Goal: Information Seeking & Learning: Find specific fact

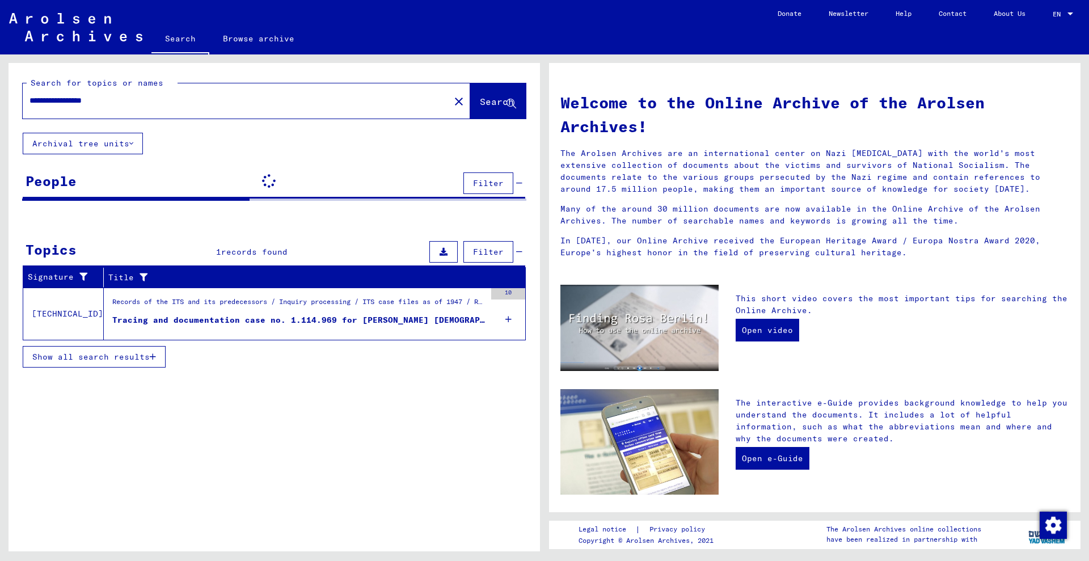
click at [161, 95] on input "**********" at bounding box center [232, 101] width 407 height 12
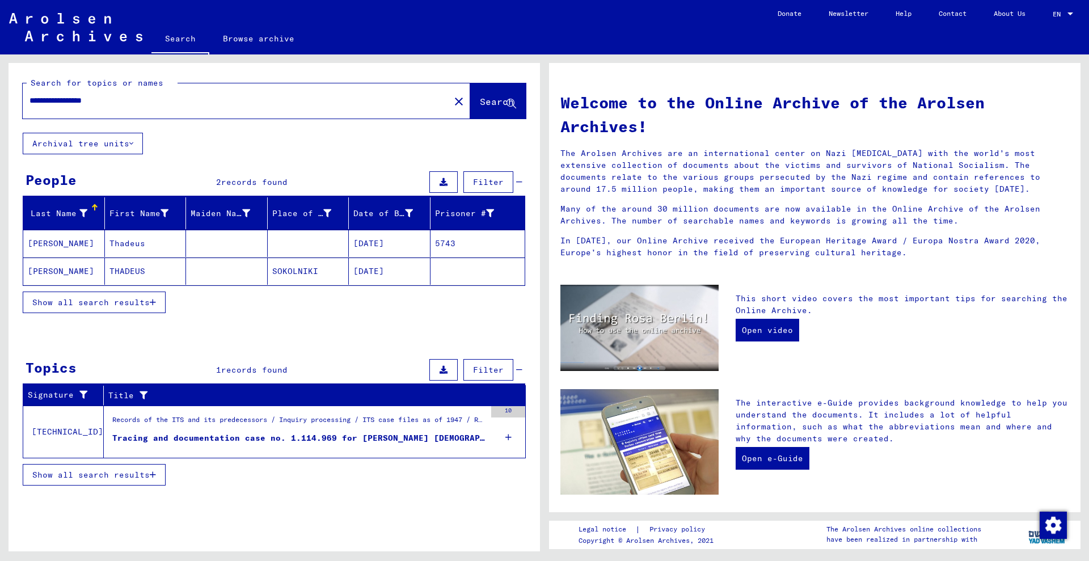
click at [368, 265] on mat-cell "[DATE]" at bounding box center [390, 270] width 82 height 27
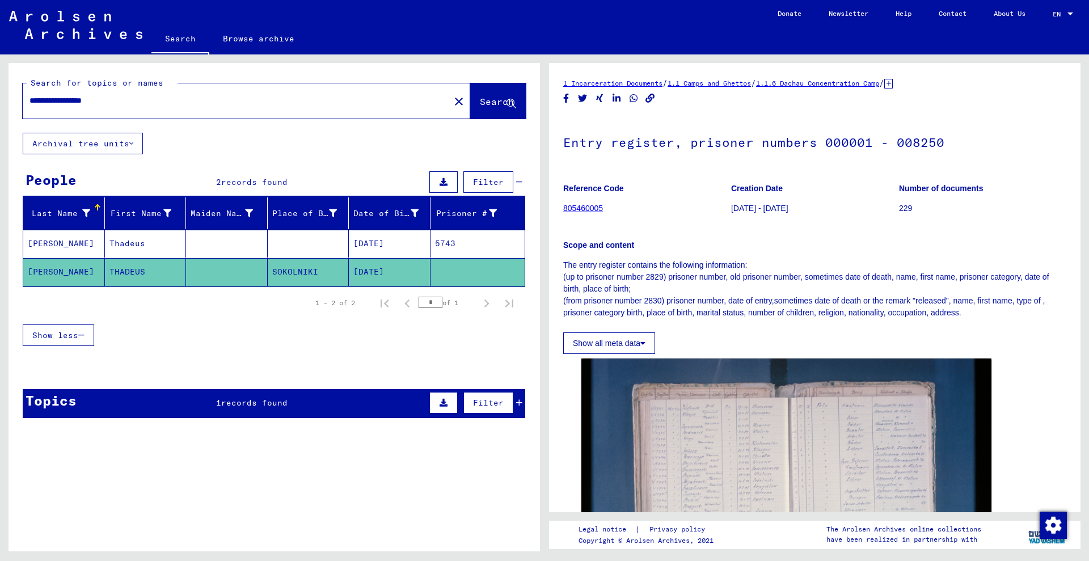
click at [398, 243] on mat-cell "[DATE]" at bounding box center [390, 244] width 82 height 28
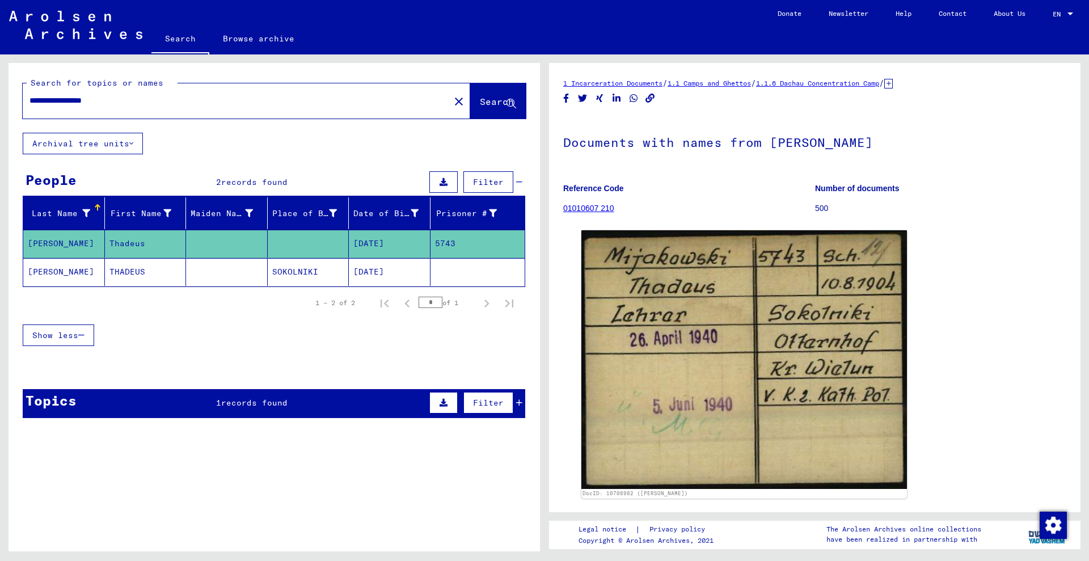
click at [893, 83] on icon at bounding box center [888, 84] width 9 height 10
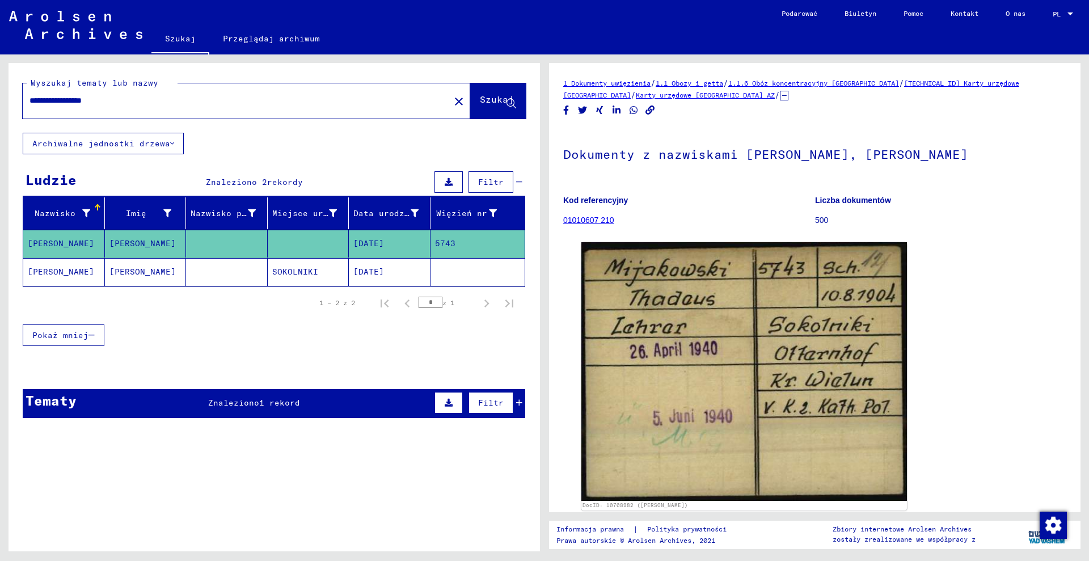
drag, startPoint x: 1028, startPoint y: 92, endPoint x: 969, endPoint y: 104, distance: 60.2
click at [945, 87] on div "1 Dokumenty uwięzienia / 1.1 Obozy i getta / 1.1.6 Obóz koncentracyjny [GEOGRAP…" at bounding box center [814, 89] width 503 height 24
click at [969, 104] on div "1 Dokumenty uwięzienia / 1.1 Obozy i getta / 1.1.6 Obóz koncentracyjny [GEOGRAP…" at bounding box center [814, 323] width 503 height 492
drag, startPoint x: 1023, startPoint y: 94, endPoint x: 970, endPoint y: 88, distance: 53.5
click at [971, 88] on div "1 Dokumenty uwięzienia / 1.1 Obozy i getta / 1.1.6 Obóz koncentracyjny [GEOGRAP…" at bounding box center [814, 89] width 503 height 24
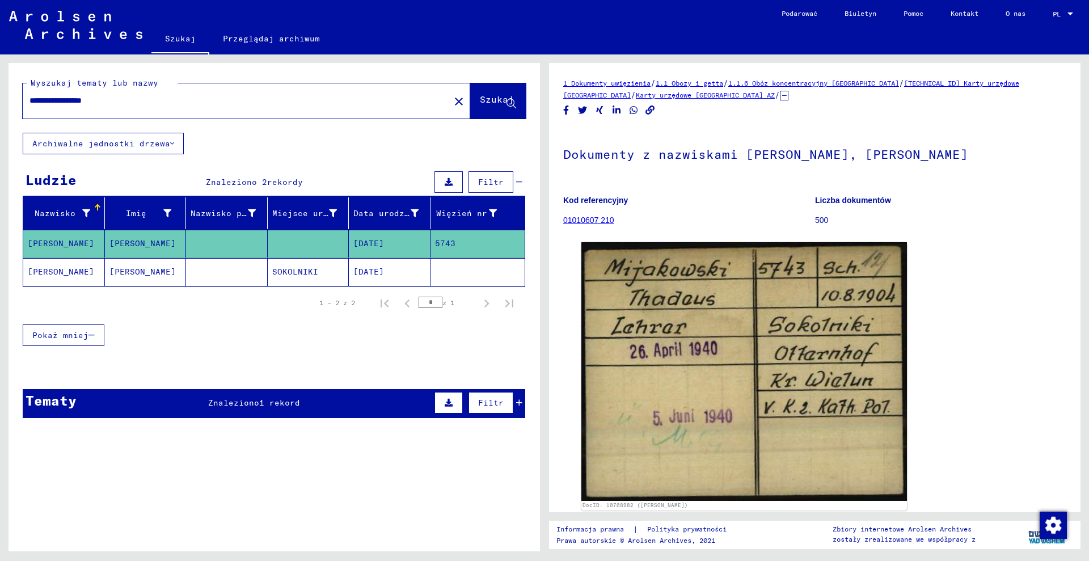
click at [970, 93] on div "1 Dokumenty uwięzienia / 1.1 Obozy i getta / 1.1.6 Obóz koncentracyjny [GEOGRAP…" at bounding box center [814, 89] width 503 height 24
drag, startPoint x: 937, startPoint y: 90, endPoint x: 931, endPoint y: 86, distance: 7.3
click at [978, 92] on div "1 Dokumenty uwięzienia / 1.1 Obozy i getta / 1.1.6 Obóz koncentracyjny [GEOGRAP…" at bounding box center [814, 89] width 503 height 24
drag, startPoint x: 941, startPoint y: 71, endPoint x: 964, endPoint y: 104, distance: 39.8
click at [976, 88] on div "1 Dokumenty uwięzienia / 1.1 Obozy i getta / 1.1.6 Obóz koncentracyjny [GEOGRAP…" at bounding box center [814, 287] width 531 height 449
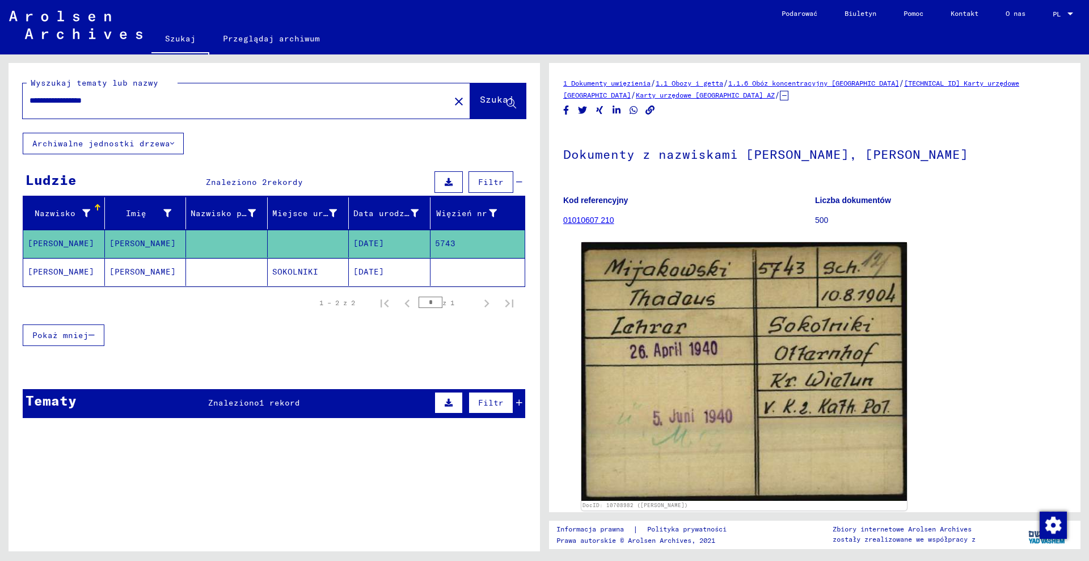
click at [964, 104] on div "1 Dokumenty uwięzienia / 1.1 Obozy i getta / 1.1.6 Obóz koncentracyjny [GEOGRAP…" at bounding box center [814, 323] width 503 height 492
drag, startPoint x: 937, startPoint y: 70, endPoint x: 1026, endPoint y: 86, distance: 89.9
click at [1026, 86] on div "1 Dokumenty uwięzienia / 1.1 Obozy i getta / 1.1.6 Obóz koncentracyjny [GEOGRAP…" at bounding box center [814, 287] width 531 height 449
copy font "Karty urzędowe [GEOGRAPHIC_DATA]"
drag, startPoint x: 905, startPoint y: 74, endPoint x: 934, endPoint y: 87, distance: 32.2
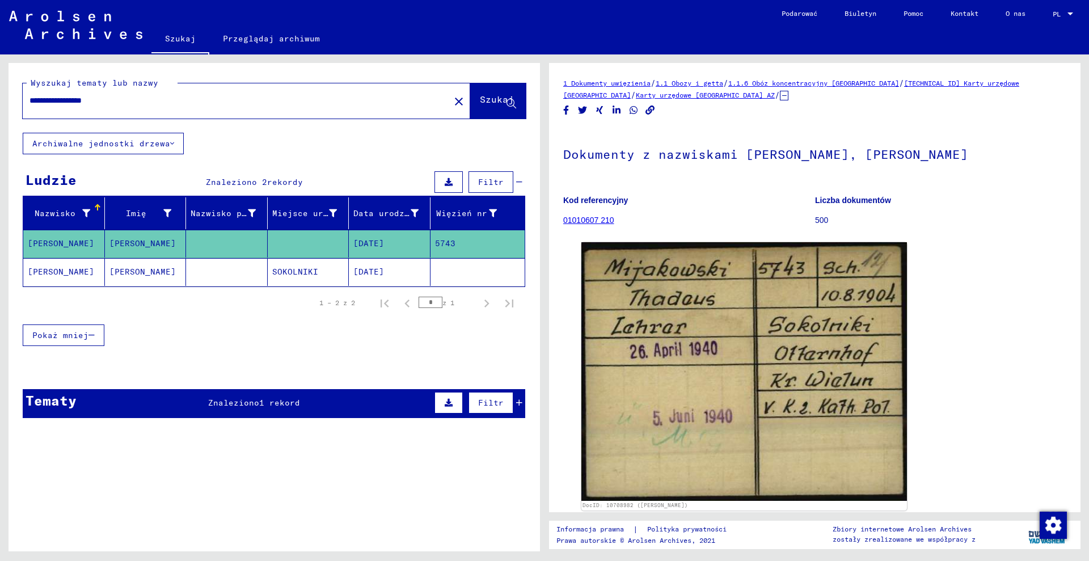
click at [934, 87] on div "1 Dokumenty uwięzienia / 1.1 Obozy i getta / 1.1.6 Obóz koncentracyjny [GEOGRAP…" at bounding box center [814, 287] width 531 height 449
copy font "[TECHNICAL_ID]"
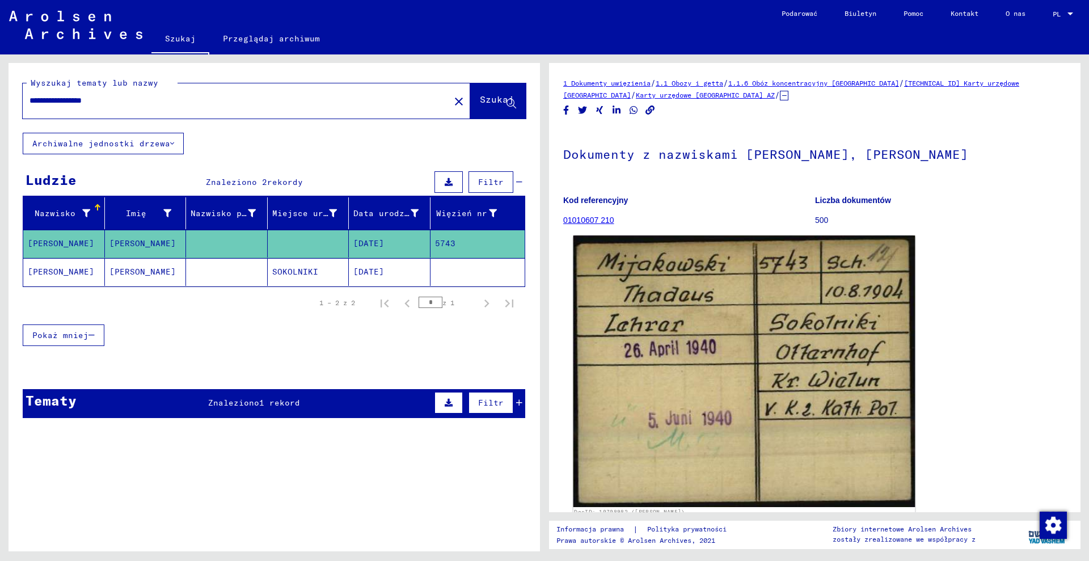
click at [669, 398] on img at bounding box center [744, 370] width 342 height 271
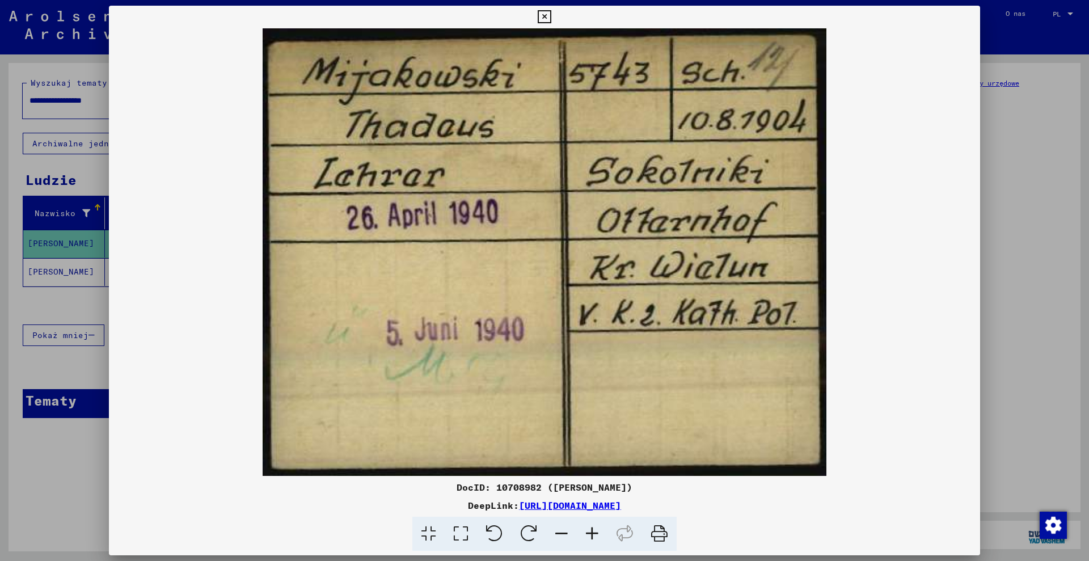
drag, startPoint x: 482, startPoint y: 487, endPoint x: 526, endPoint y: 493, distance: 44.0
click at [526, 493] on div "DocID: 10708982 ([PERSON_NAME])" at bounding box center [544, 487] width 871 height 14
copy font "10708982"
click at [73, 238] on div at bounding box center [544, 280] width 1089 height 561
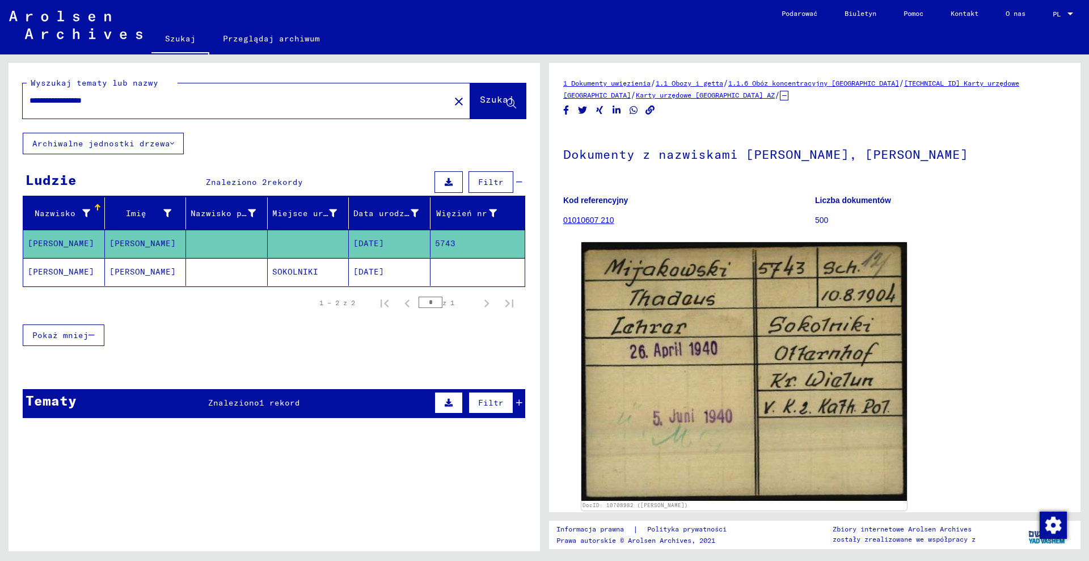
click at [148, 102] on input "**********" at bounding box center [235, 101] width 413 height 12
type input "**********"
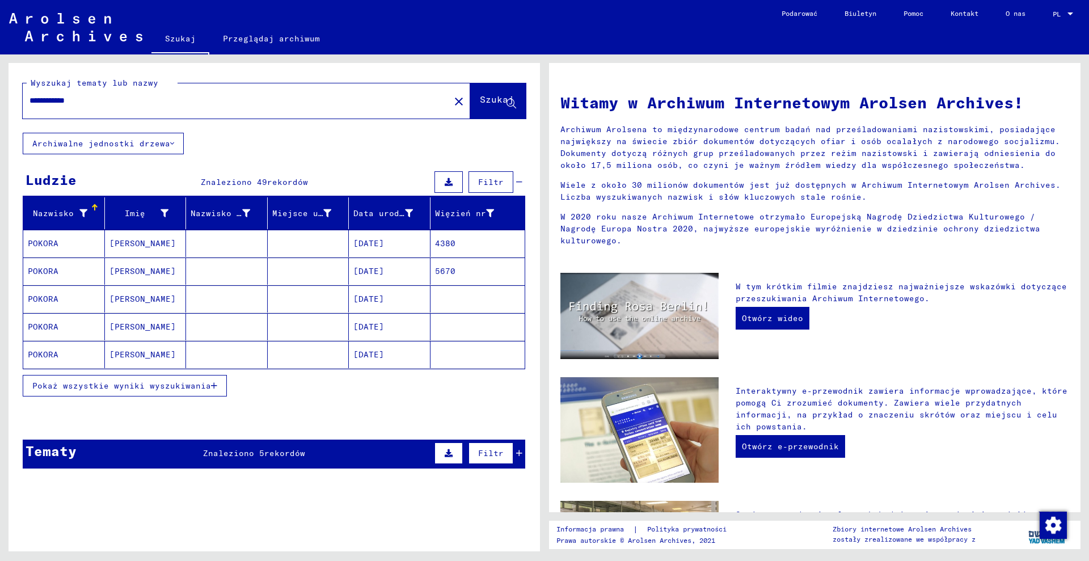
click at [313, 245] on mat-cell at bounding box center [309, 243] width 82 height 27
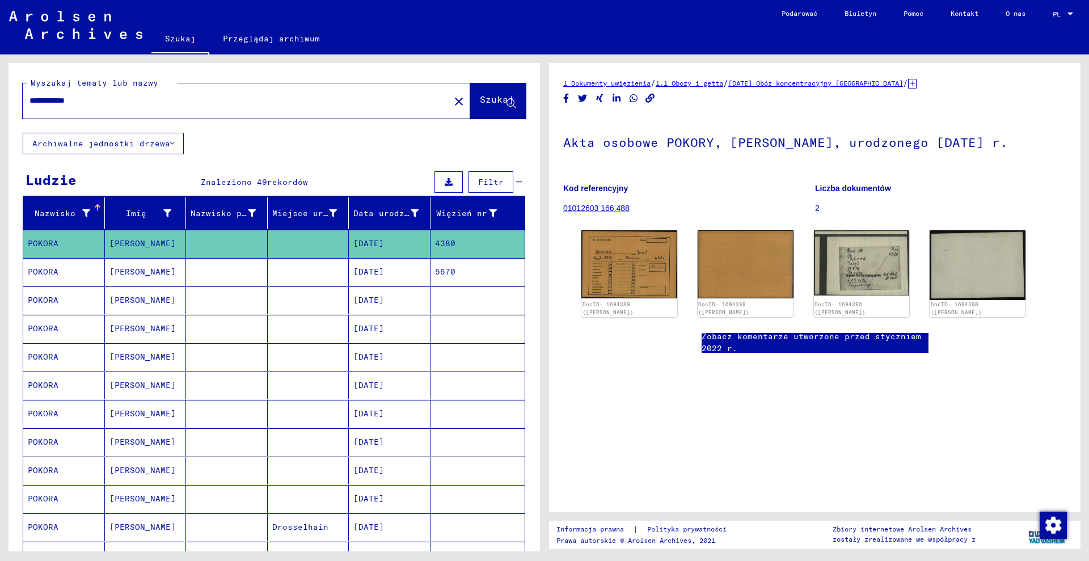
click at [315, 268] on mat-cell at bounding box center [309, 272] width 82 height 28
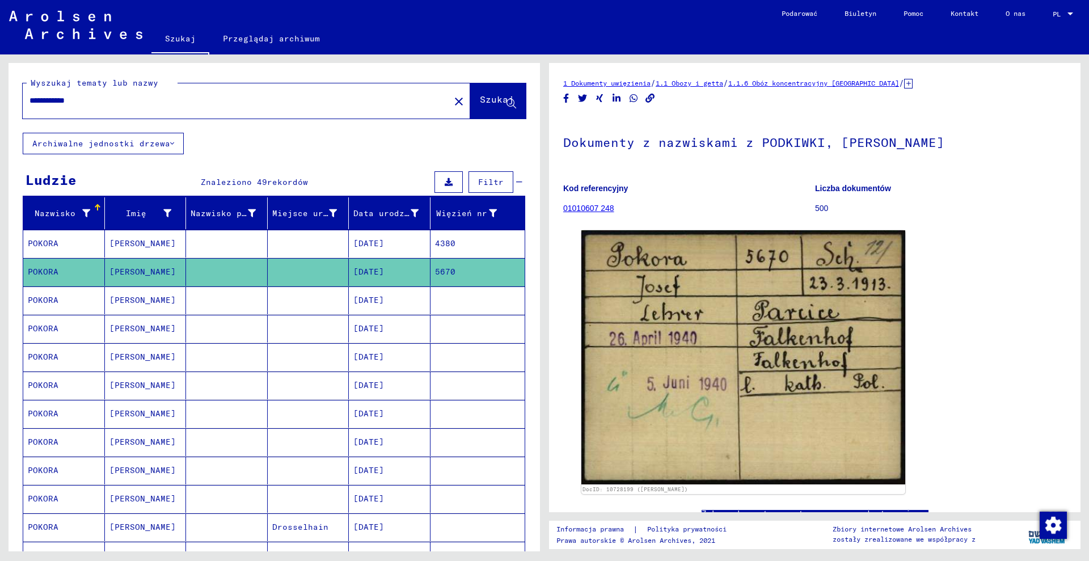
click at [904, 83] on icon at bounding box center [908, 84] width 9 height 10
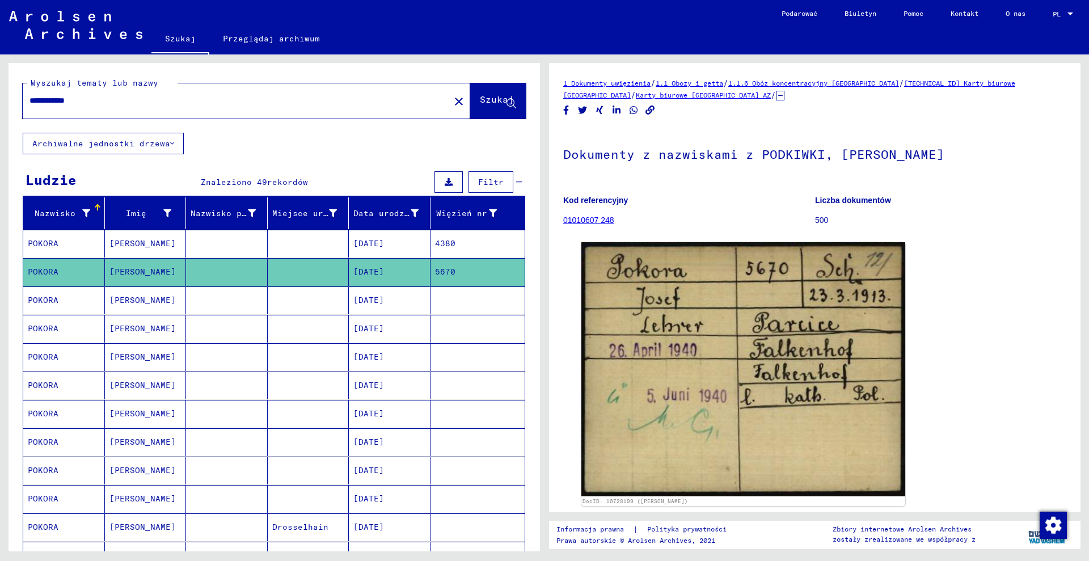
drag, startPoint x: 936, startPoint y: 73, endPoint x: 971, endPoint y: 79, distance: 35.7
click at [971, 79] on div "1 Dokumenty uwięzienia / 1.1 Obozy i getta / 1.1.6 Obóz koncentracyjny [GEOGRAP…" at bounding box center [814, 287] width 531 height 449
click at [988, 127] on div "1 Dokumenty uwięzienia / 1.1 Obozy i getta / 1.1.6 Obóz koncentracyjny [GEOGRAP…" at bounding box center [814, 321] width 503 height 488
drag, startPoint x: 933, startPoint y: 71, endPoint x: 1017, endPoint y: 87, distance: 85.4
click at [1017, 87] on div "1 Dokumenty uwięzienia / 1.1 Obozy i getta / 1.1.6 Obóz koncentracyjny [GEOGRAP…" at bounding box center [814, 287] width 531 height 449
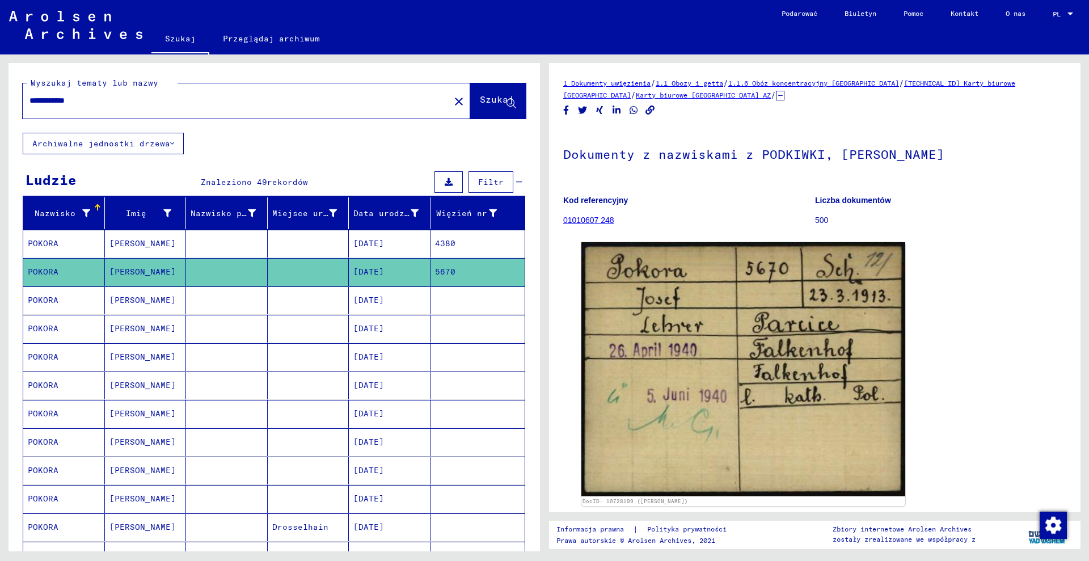
copy font "Karty biurowe [GEOGRAPHIC_DATA]"
drag, startPoint x: 909, startPoint y: 74, endPoint x: 929, endPoint y: 81, distance: 21.0
click at [929, 81] on div "1 Dokumenty uwięzienia / 1.1 Obozy i getta / 1.1.6 Obóz koncentracyjny [GEOGRAP…" at bounding box center [814, 287] width 531 height 449
copy font "[TECHNICAL_ID]"
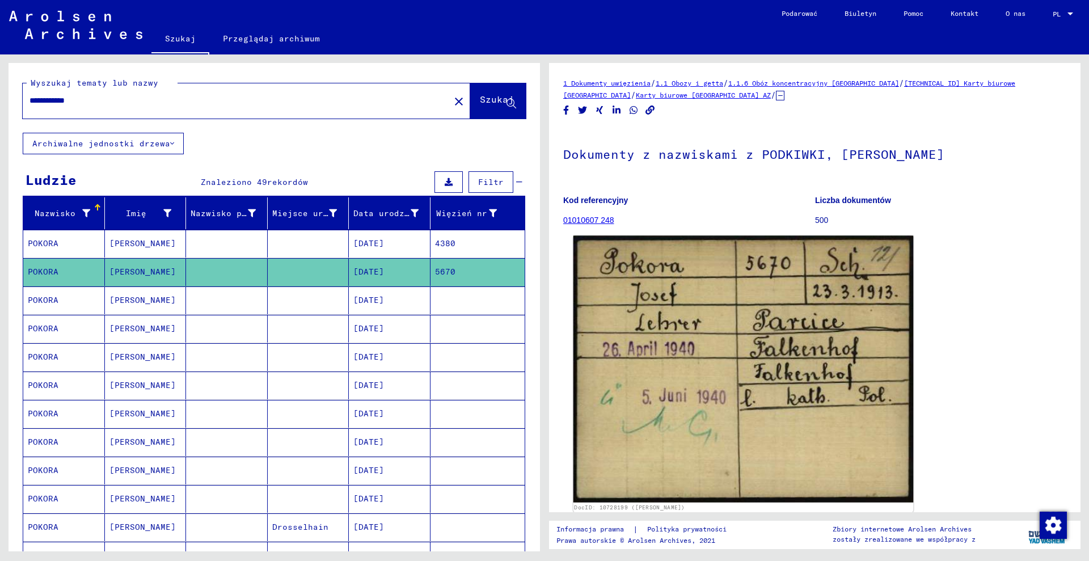
click at [739, 395] on img at bounding box center [743, 369] width 340 height 267
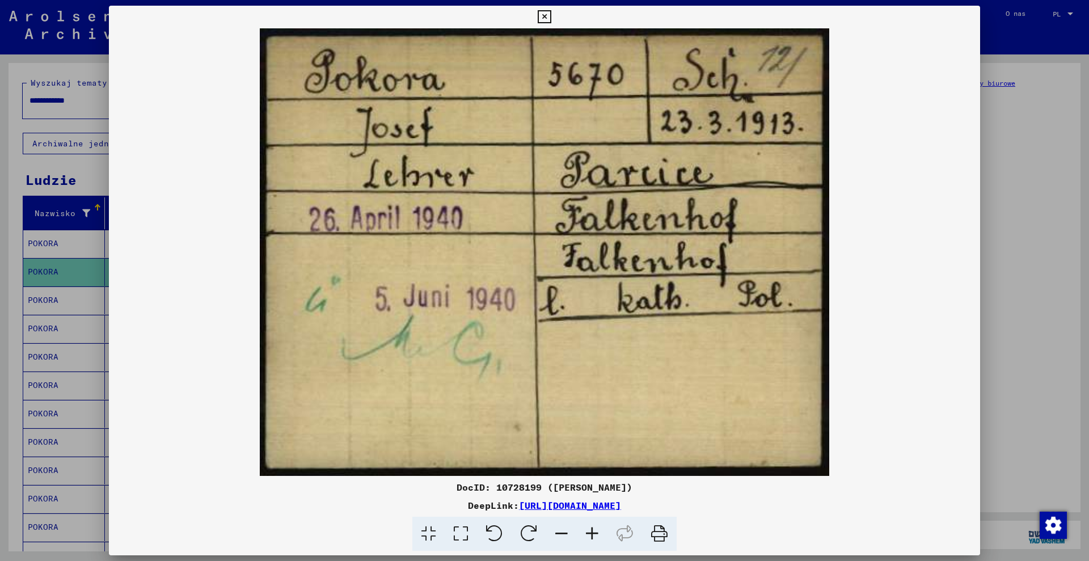
drag, startPoint x: 506, startPoint y: 487, endPoint x: 543, endPoint y: 486, distance: 36.9
click at [543, 486] on font "DocID: 10728199 ([PERSON_NAME])" at bounding box center [545, 486] width 176 height 11
copy font "10728199"
click at [35, 230] on div at bounding box center [544, 280] width 1089 height 561
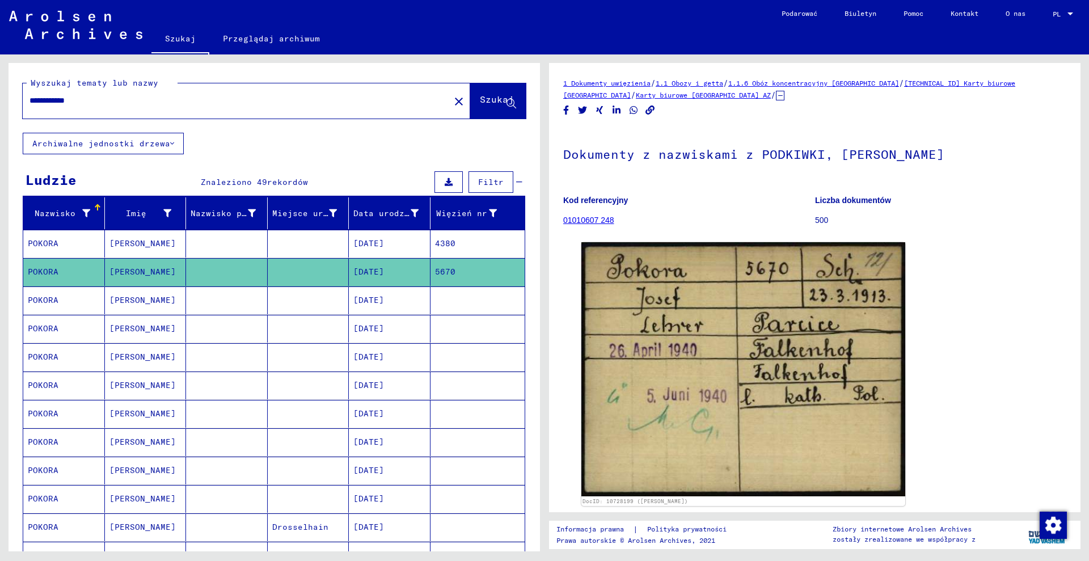
click at [268, 240] on mat-cell at bounding box center [309, 244] width 82 height 28
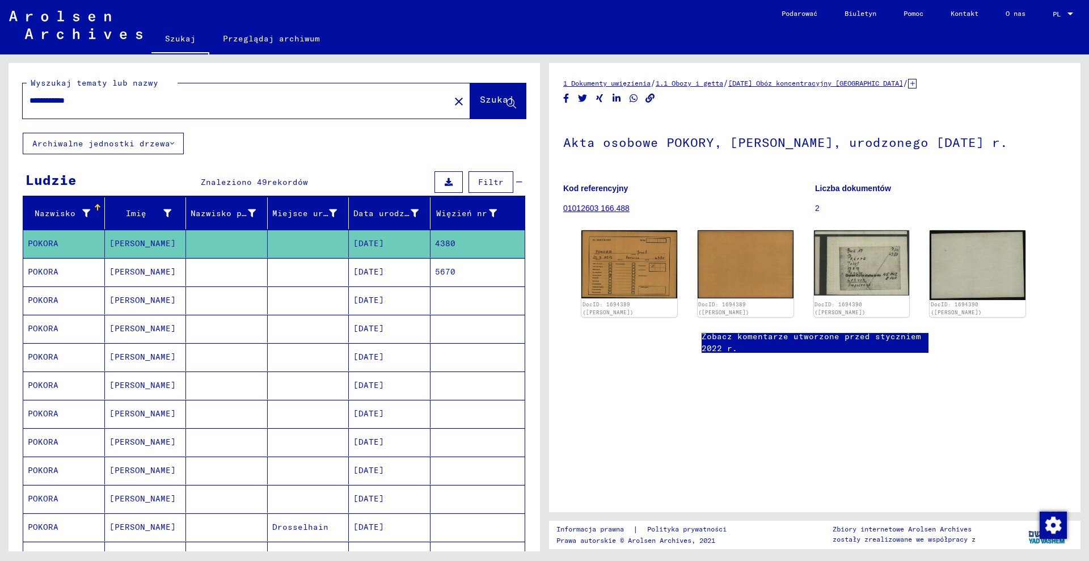
click at [916, 84] on icon at bounding box center [912, 84] width 9 height 10
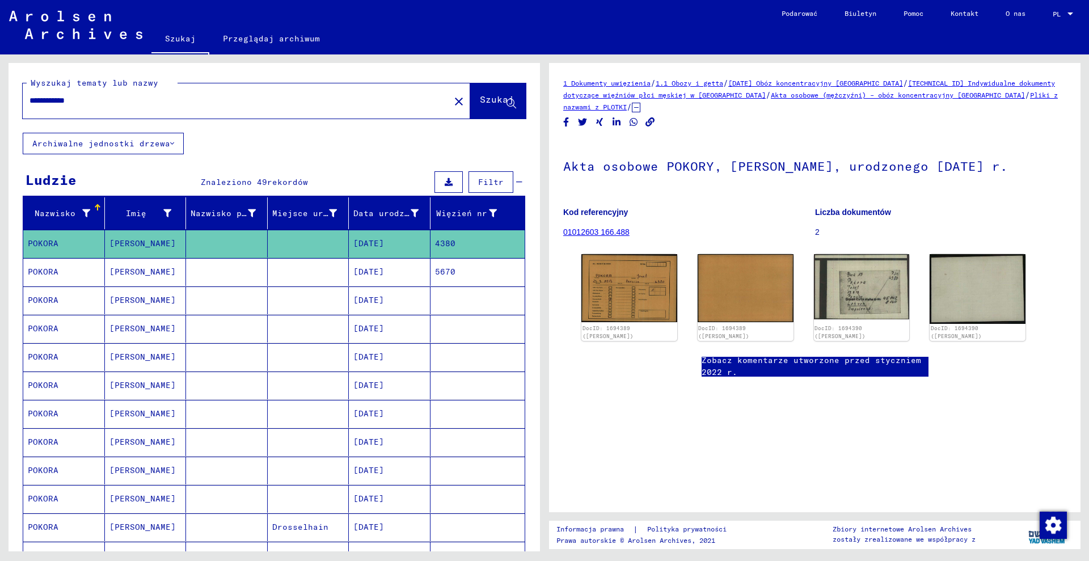
drag, startPoint x: 753, startPoint y: 99, endPoint x: 995, endPoint y: 95, distance: 242.2
click at [995, 95] on div "1 Dokumenty uwięzienia / 1.1 Obozy i getta / [DATE] Obóz koncentracyjny [GEOGRA…" at bounding box center [814, 95] width 503 height 36
copy font "Akta osobowe (mężczyźni) – obóz koncentracyjny [GEOGRAPHIC_DATA]"
click at [615, 269] on img at bounding box center [629, 287] width 100 height 71
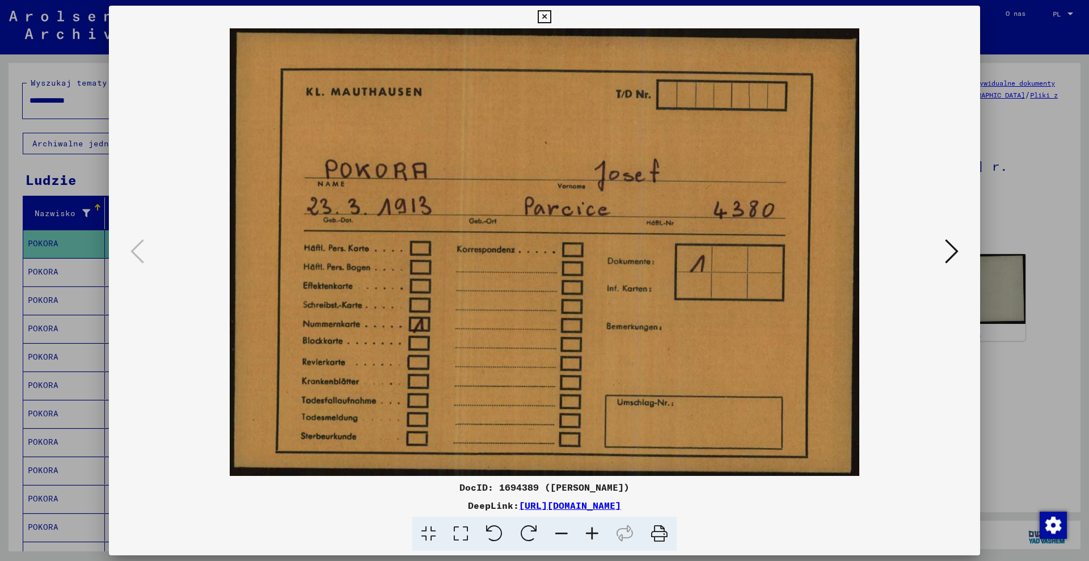
click at [992, 204] on div at bounding box center [544, 280] width 1089 height 561
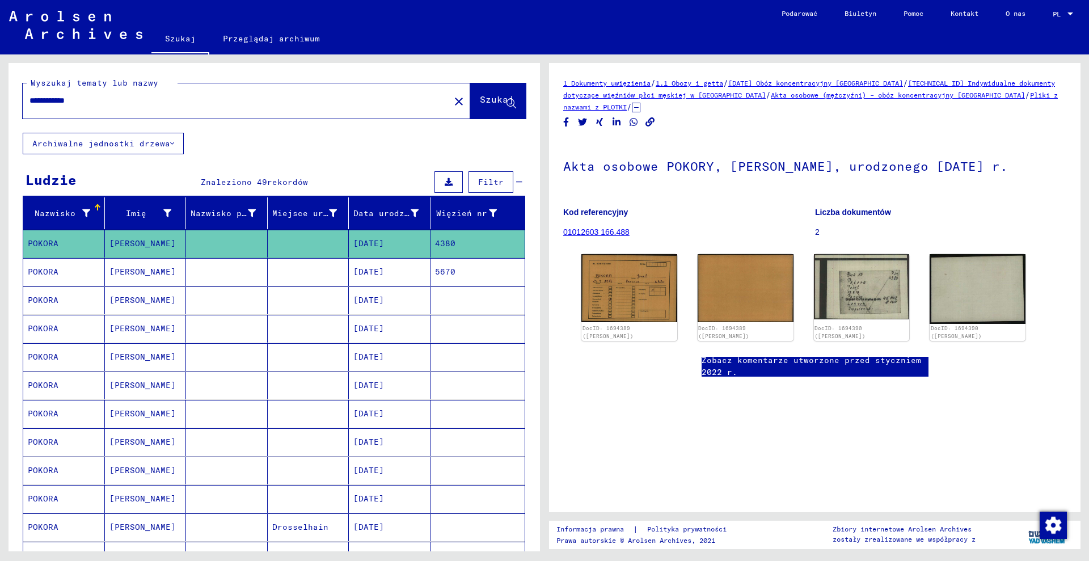
drag, startPoint x: 958, startPoint y: 71, endPoint x: 922, endPoint y: 72, distance: 36.3
click at [922, 72] on div "1 Dokumenty uwięzienia / 1.1 Obozy i getta / [DATE] Obóz koncentracyjny [GEOGRA…" at bounding box center [814, 287] width 531 height 449
copy font "[TECHNICAL_ID]"
click at [637, 302] on img at bounding box center [629, 287] width 100 height 71
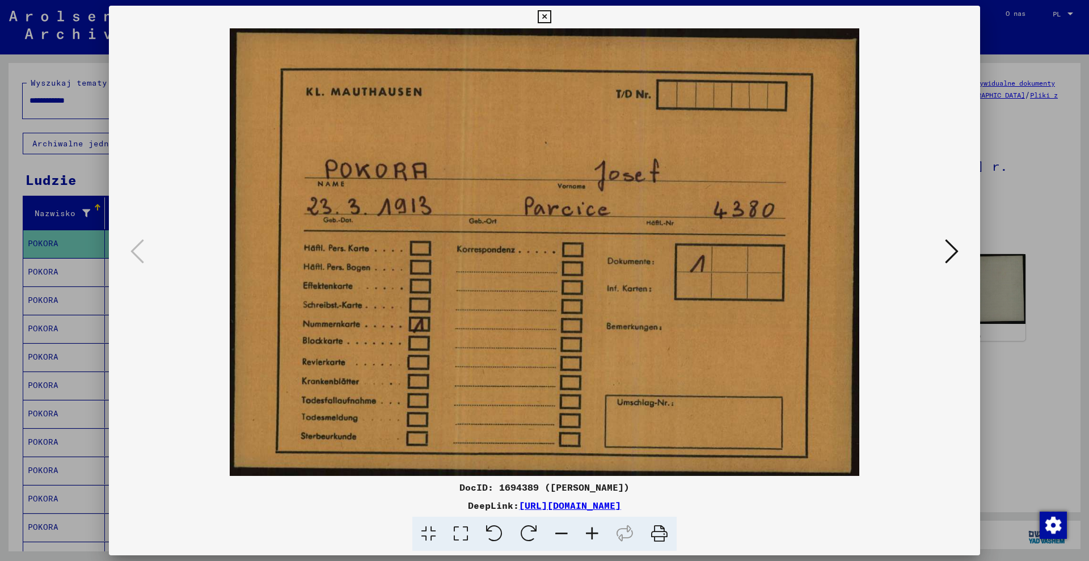
drag, startPoint x: 504, startPoint y: 488, endPoint x: 541, endPoint y: 491, distance: 37.5
click at [541, 491] on font "DocID: 1694389 ([PERSON_NAME])" at bounding box center [544, 486] width 170 height 11
copy font "1694389"
click at [995, 167] on div at bounding box center [544, 280] width 1089 height 561
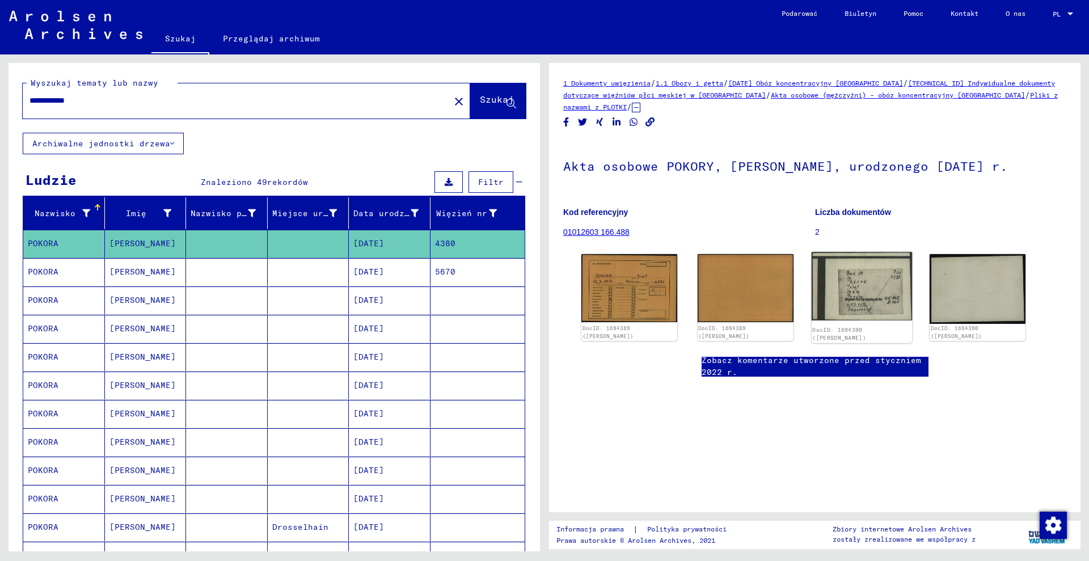
click at [866, 328] on font "DocID: 1694390 ([PERSON_NAME])" at bounding box center [839, 334] width 54 height 15
